Goal: Task Accomplishment & Management: Manage account settings

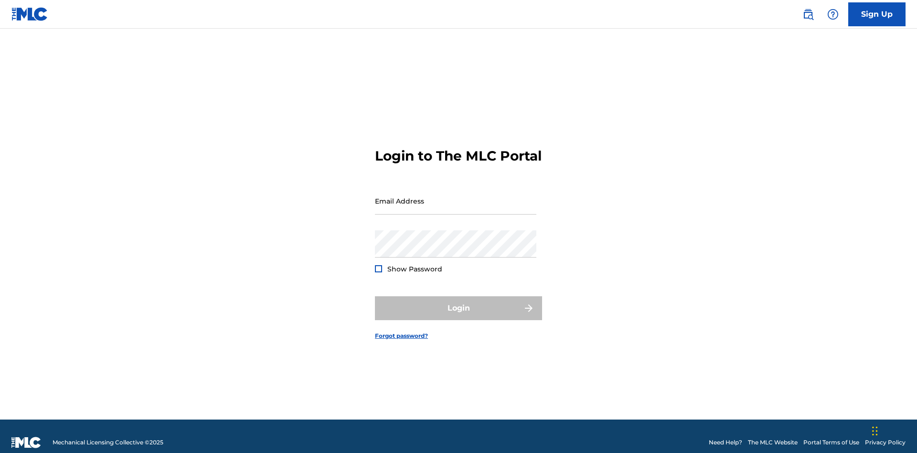
scroll to position [12, 0]
click at [456, 196] on input "Email Address" at bounding box center [455, 200] width 161 height 27
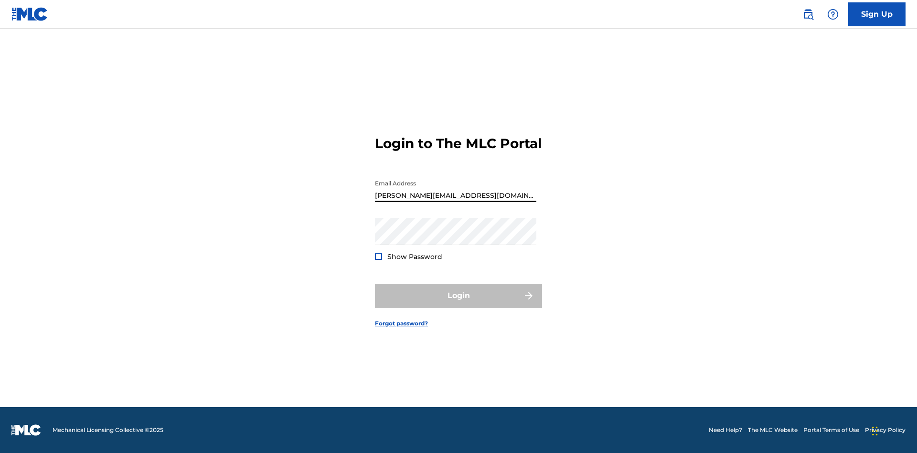
type input "[PERSON_NAME][EMAIL_ADDRESS][DOMAIN_NAME]"
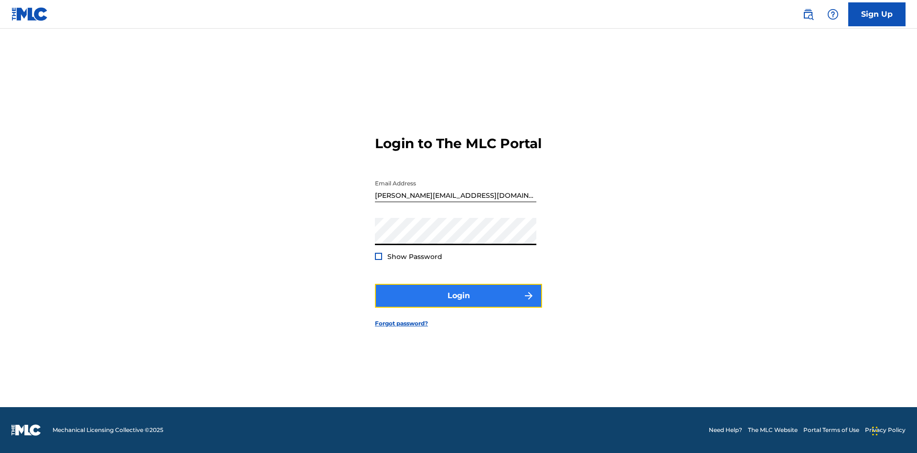
click at [459, 304] on button "Login" at bounding box center [458, 296] width 167 height 24
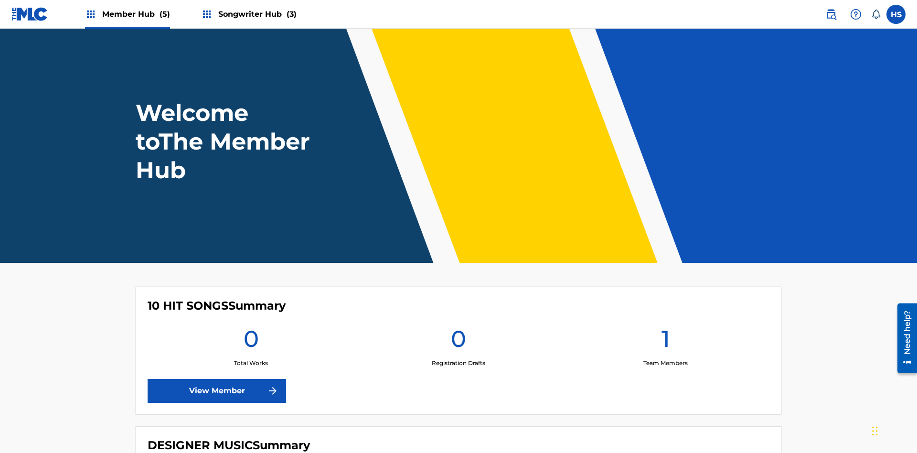
scroll to position [41, 0]
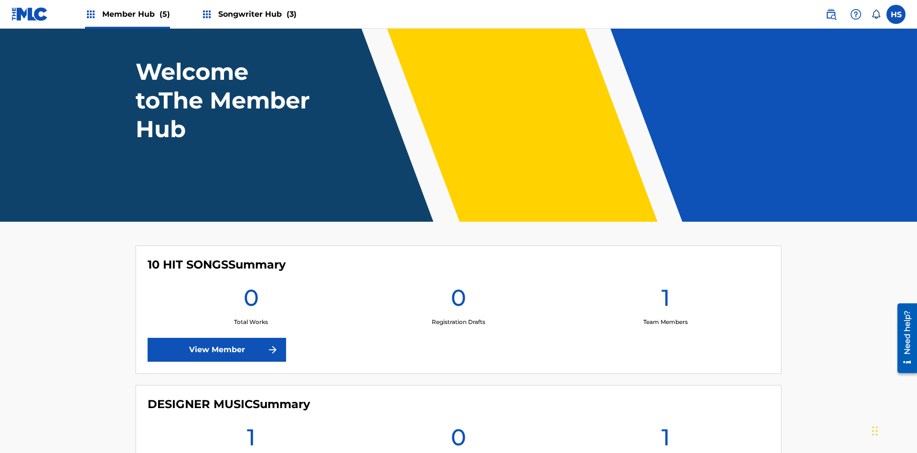
click at [256, 14] on span "Songwriter Hub (3)" at bounding box center [257, 14] width 78 height 11
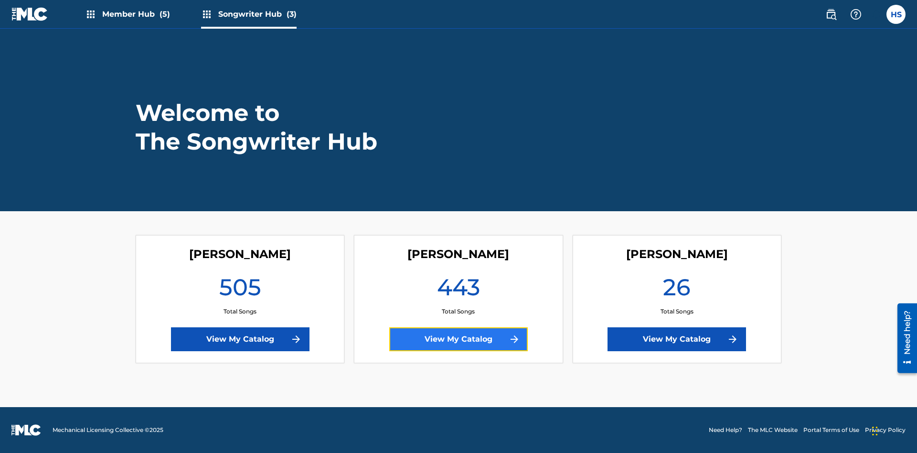
click at [459, 339] on link "View My Catalog" at bounding box center [458, 339] width 139 height 24
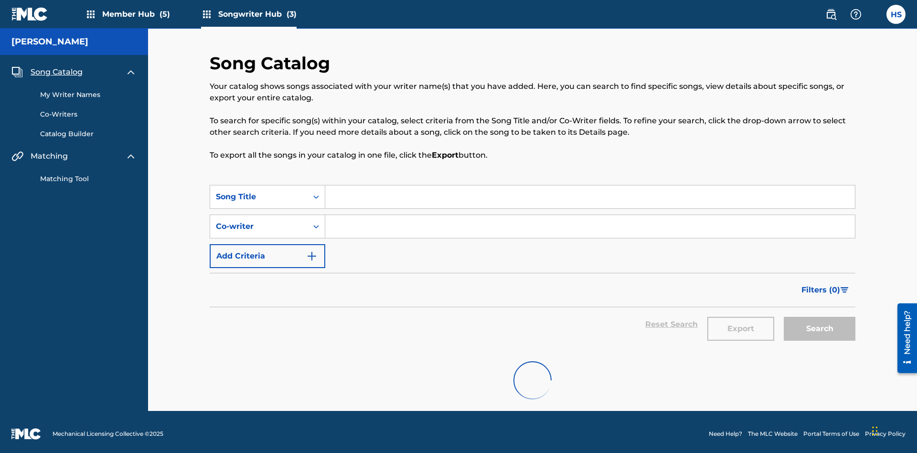
click at [56, 68] on span "Song Catalog" at bounding box center [57, 71] width 52 height 11
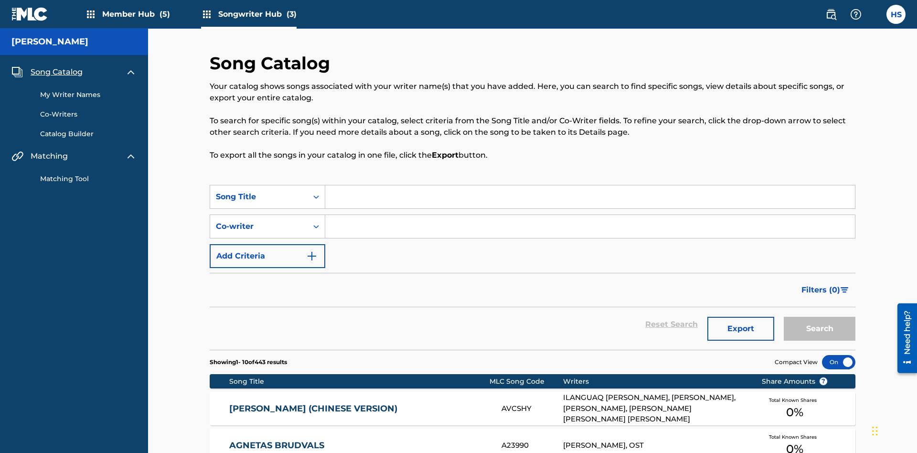
scroll to position [32, 0]
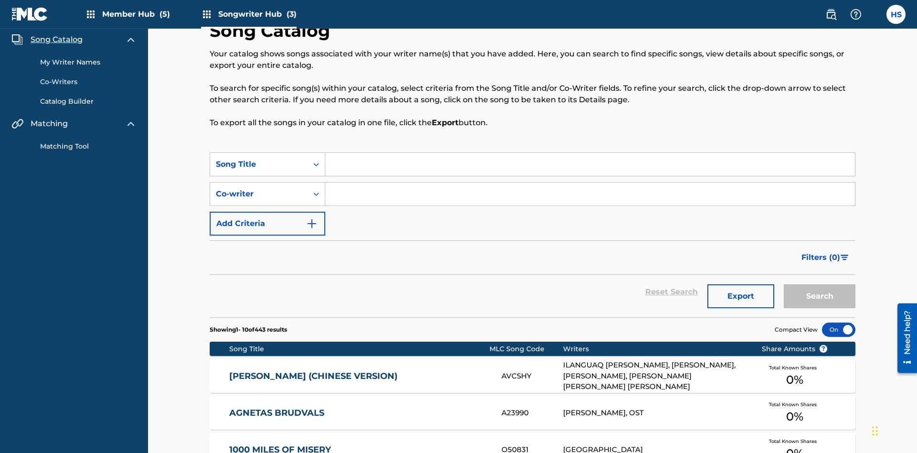
click at [88, 62] on link "My Writer Names" at bounding box center [88, 62] width 97 height 10
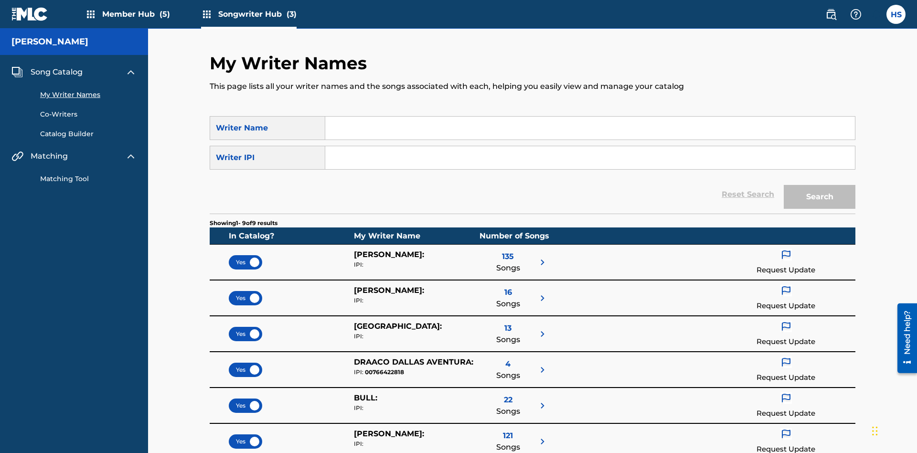
click at [590, 128] on input "Search Form" at bounding box center [590, 128] width 530 height 23
type input "DRAACO DALLAS AVENTURA"
click at [590, 146] on input "Search Form" at bounding box center [590, 157] width 530 height 23
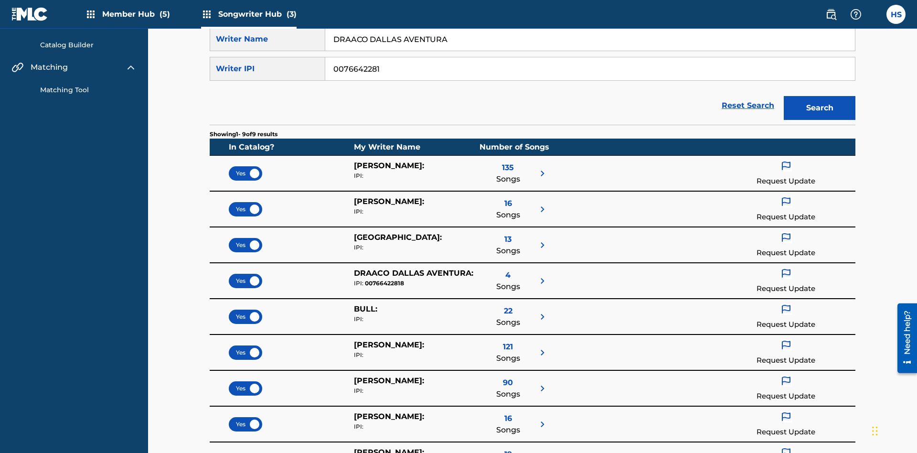
type input "00766422818"
